Goal: Task Accomplishment & Management: Complete application form

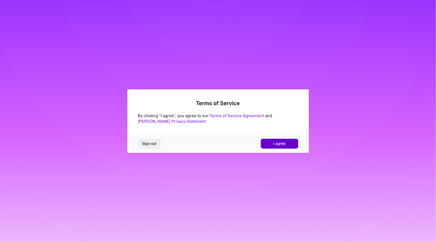
click at [274, 144] on span "I agree" at bounding box center [279, 143] width 12 height 5
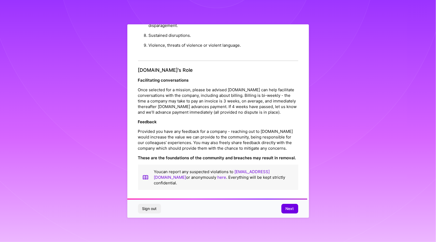
scroll to position [579, 0]
click at [289, 209] on span "Next" at bounding box center [290, 208] width 8 height 5
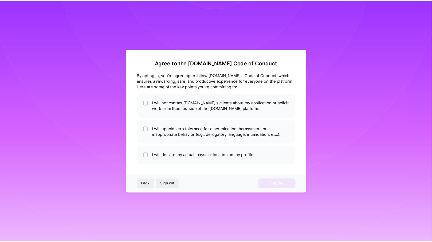
scroll to position [0, 0]
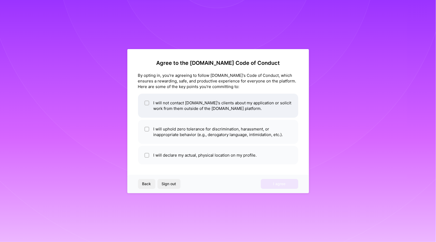
click at [146, 103] on input "checkbox" at bounding box center [147, 103] width 4 height 4
checkbox input "true"
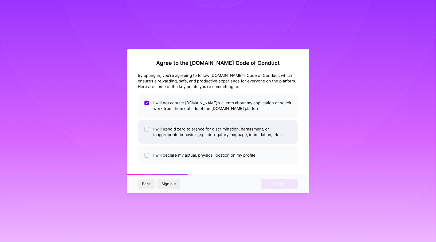
click at [145, 129] on input "checkbox" at bounding box center [147, 130] width 4 height 4
checkbox input "true"
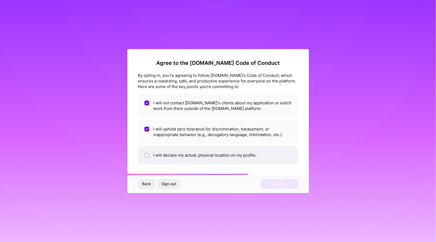
click at [142, 154] on li "I will declare my actual, physical location on my profile." at bounding box center [218, 155] width 160 height 18
checkbox input "true"
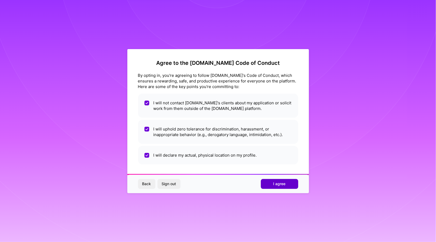
click at [288, 184] on button "I agree" at bounding box center [279, 184] width 37 height 10
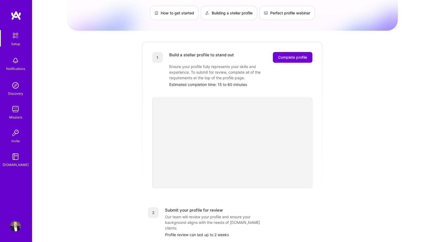
scroll to position [30, 0]
